Goal: Task Accomplishment & Management: Complete application form

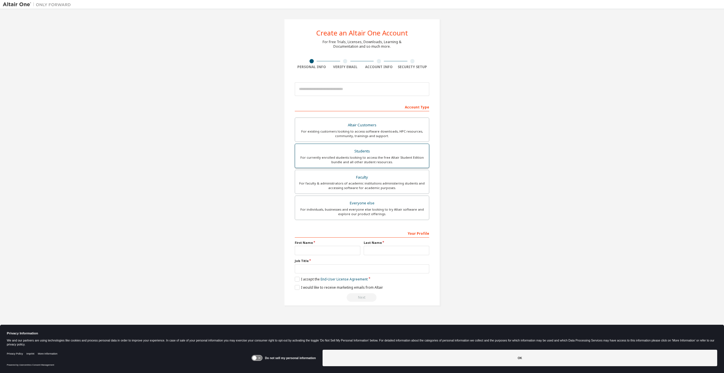
click at [338, 155] on div "For currently enrolled students looking to access the free Altair Student Editi…" at bounding box center [362, 159] width 127 height 9
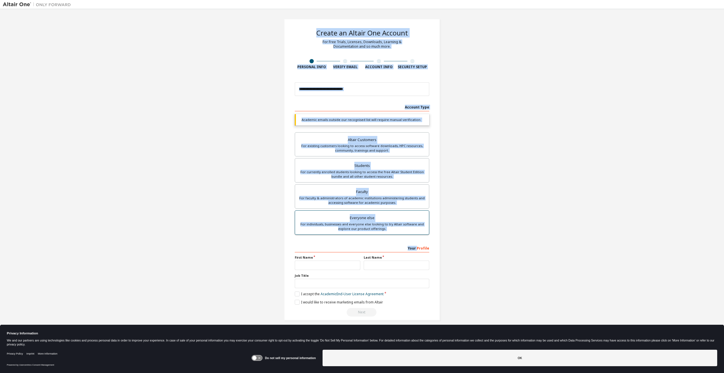
drag, startPoint x: 359, startPoint y: 244, endPoint x: 414, endPoint y: 228, distance: 57.2
click at [419, 238] on div "Create an Altair One Account For Free Trials, Licenses, Downloads, Learning & D…" at bounding box center [362, 169] width 719 height 315
drag, startPoint x: 414, startPoint y: 228, endPoint x: 505, endPoint y: 175, distance: 105.1
click at [505, 175] on div "Create an Altair One Account For Free Trials, Licenses, Downloads, Learning & D…" at bounding box center [362, 169] width 719 height 315
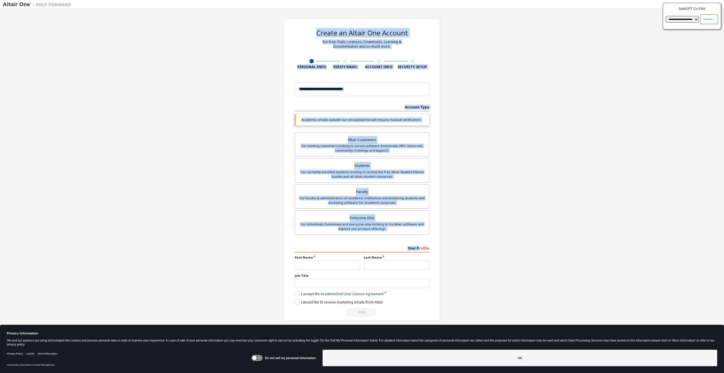
drag, startPoint x: 505, startPoint y: 175, endPoint x: 508, endPoint y: 165, distance: 10.3
drag, startPoint x: 508, startPoint y: 165, endPoint x: 482, endPoint y: 178, distance: 28.7
click at [482, 178] on div "Create an Altair One Account For Free Trials, Licenses, Downloads, Learning & D…" at bounding box center [362, 169] width 719 height 315
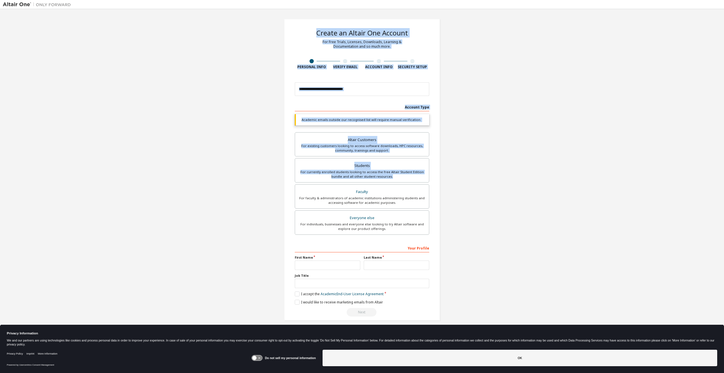
click at [494, 86] on div "Create an Altair One Account For Free Trials, Licenses, Downloads, Learning & D…" at bounding box center [362, 169] width 719 height 315
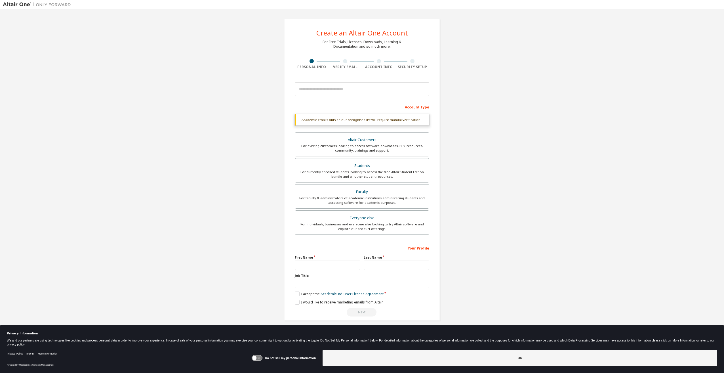
click at [136, 152] on div "Create an Altair One Account For Free Trials, Licenses, Downloads, Learning & D…" at bounding box center [362, 169] width 719 height 315
